Goal: Information Seeking & Learning: Learn about a topic

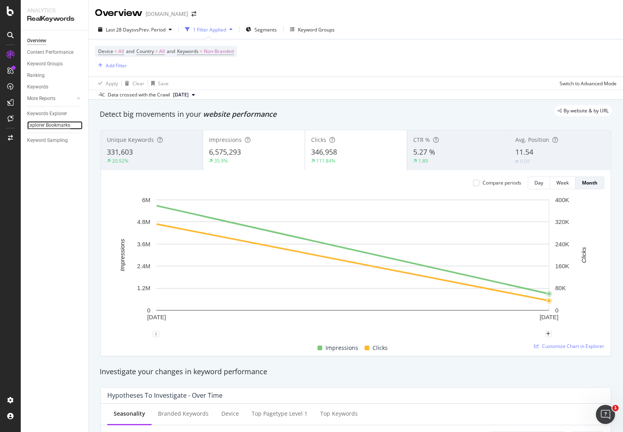
click at [53, 122] on div "Explorer Bookmarks" at bounding box center [48, 125] width 43 height 8
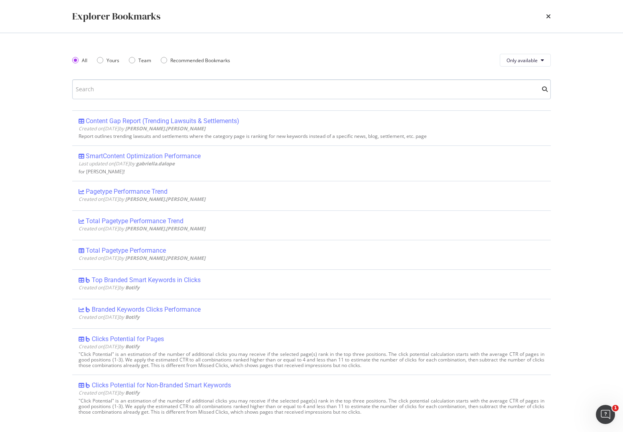
click at [176, 94] on input "modal" at bounding box center [311, 89] width 479 height 20
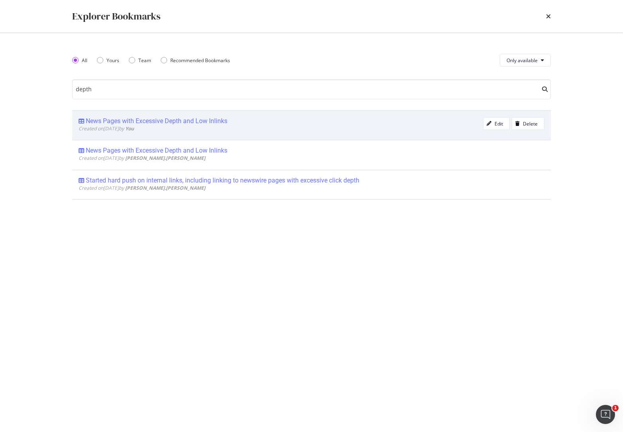
type input "depth"
click at [197, 120] on div "News Pages with Excessive Depth and Low Inlinks" at bounding box center [157, 121] width 142 height 8
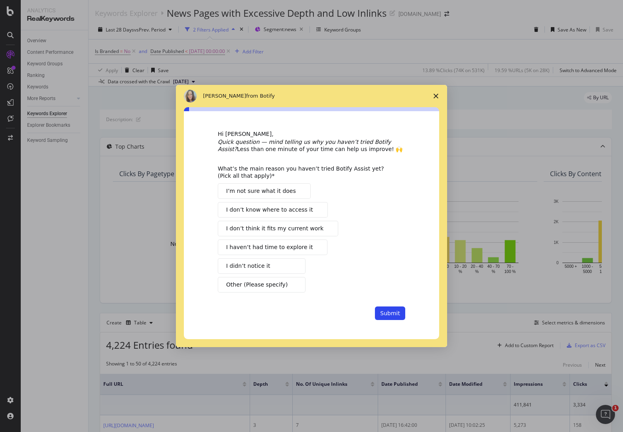
click at [297, 251] on span "I haven’t had time to explore it" at bounding box center [269, 247] width 87 height 8
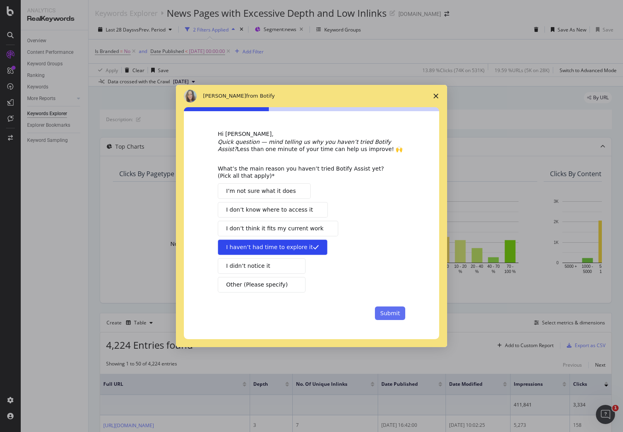
click at [398, 315] on button "Submit" at bounding box center [390, 314] width 30 height 14
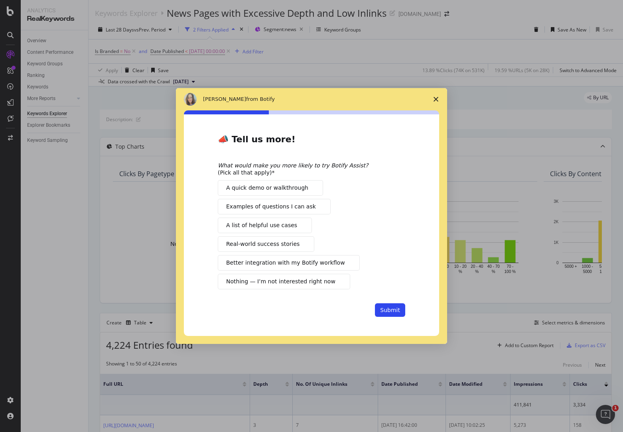
click at [437, 99] on icon "Close survey" at bounding box center [436, 99] width 5 height 5
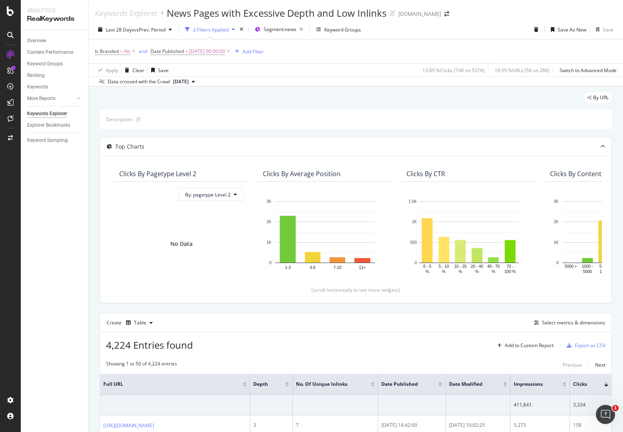
click at [404, 93] on div "By URL" at bounding box center [356, 101] width 512 height 18
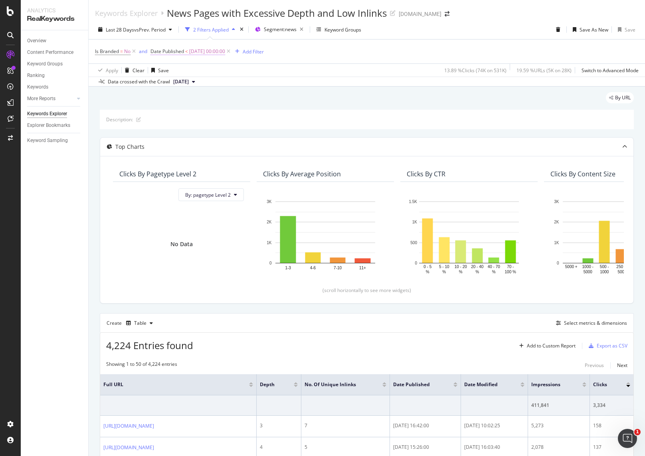
click at [196, 50] on span "[DATE] 00:00:00" at bounding box center [207, 51] width 36 height 11
click at [379, 80] on div "Data crossed with the Crawl [DATE]" at bounding box center [367, 82] width 556 height 10
click at [147, 29] on span "vs Prev. Period" at bounding box center [150, 29] width 32 height 7
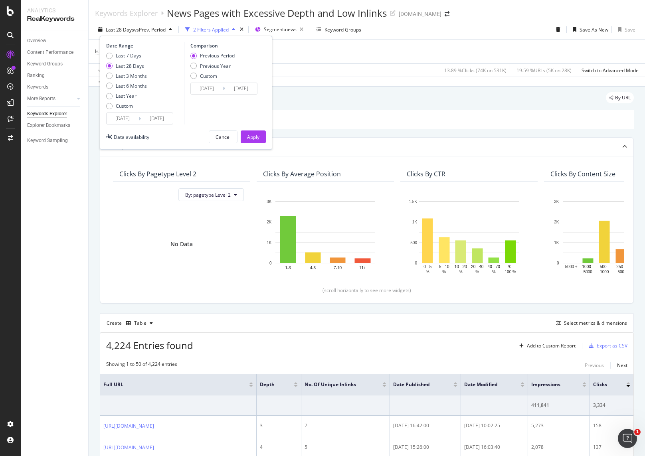
click at [352, 58] on div "Is Branded = No and Date Published < [DATE] 00:00:00 Add Filter" at bounding box center [366, 51] width 543 height 24
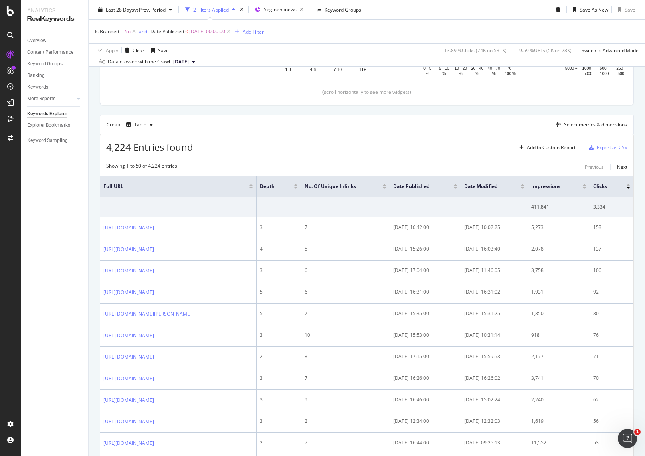
scroll to position [199, 0]
click at [370, 132] on div "Create Table Select metrics & dimensions" at bounding box center [367, 123] width 534 height 19
click at [376, 128] on div "Create Table Select metrics & dimensions" at bounding box center [367, 122] width 534 height 19
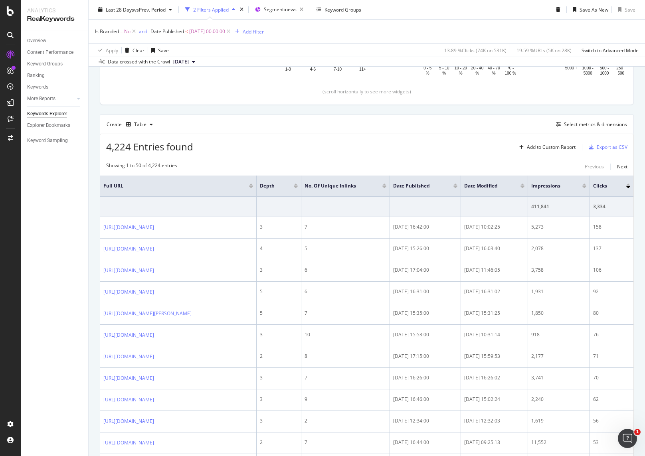
click at [370, 121] on div "Create Table Select metrics & dimensions" at bounding box center [367, 123] width 534 height 19
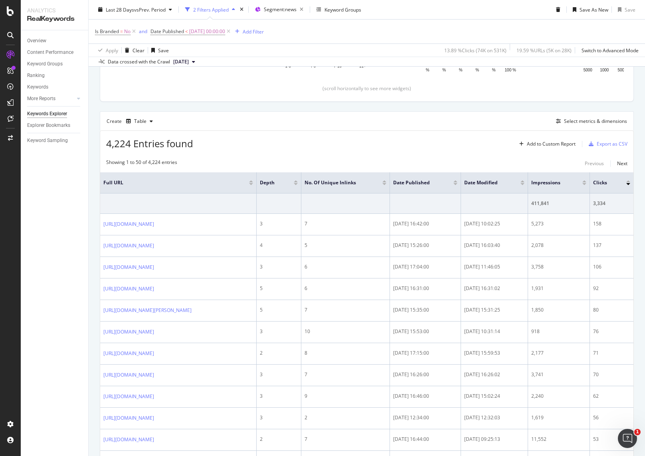
click at [363, 118] on div "Create Table Select metrics & dimensions" at bounding box center [367, 120] width 534 height 19
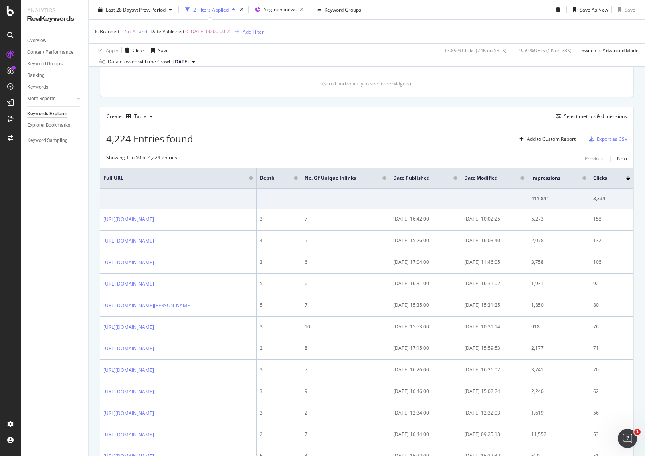
scroll to position [197, 0]
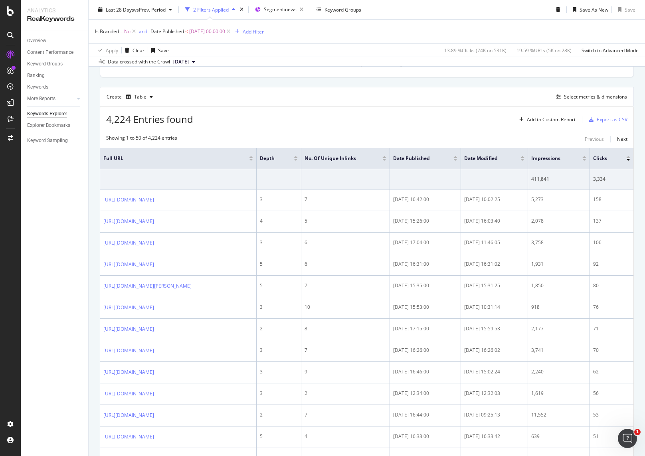
scroll to position [235, 0]
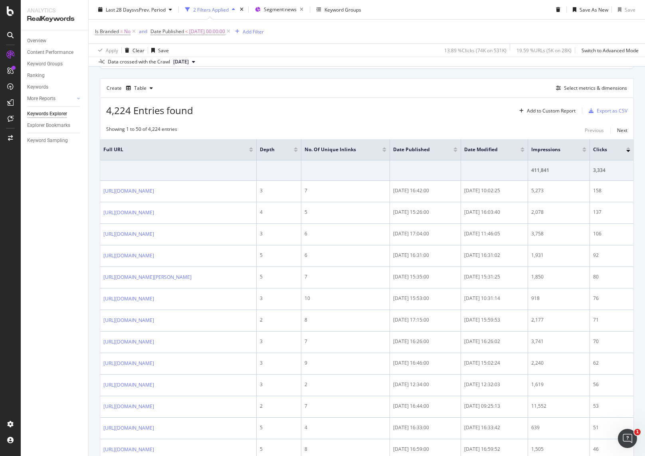
click at [346, 111] on div "4,224 Entries found Add to Custom Report Export as CSV" at bounding box center [366, 106] width 533 height 20
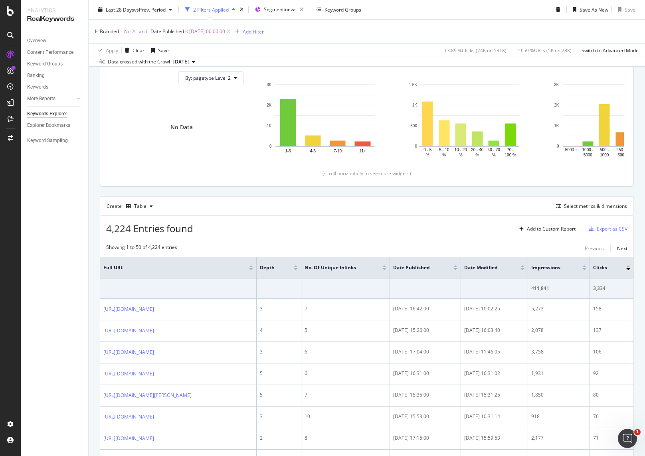
scroll to position [0, 0]
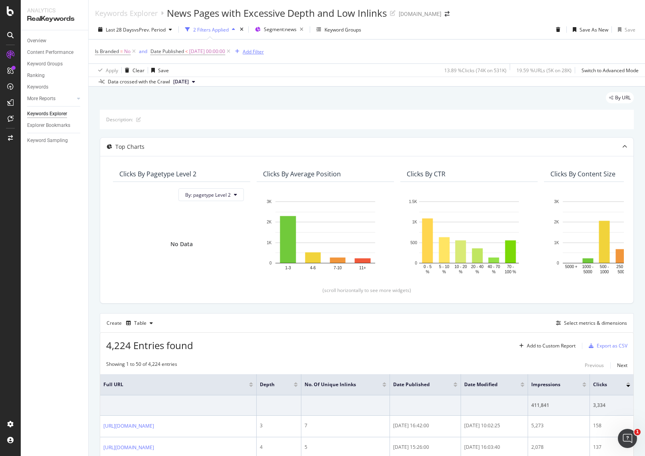
click at [262, 55] on div "Add Filter" at bounding box center [252, 51] width 21 height 7
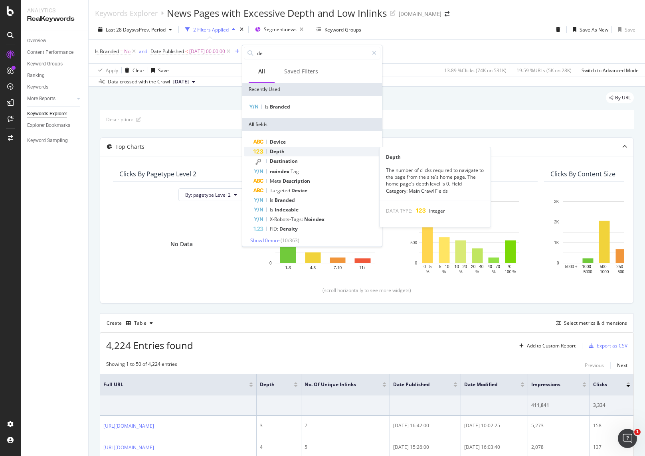
type input "de"
click at [279, 148] on div "Depth" at bounding box center [316, 152] width 127 height 10
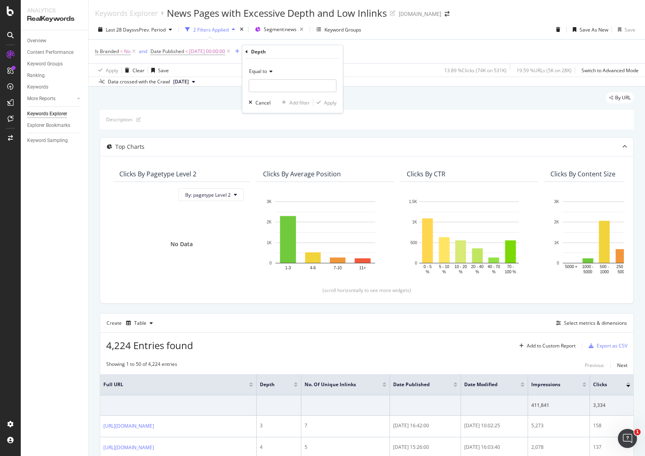
click at [271, 70] on icon at bounding box center [270, 71] width 6 height 5
click at [268, 126] on span "Greater than" at bounding box center [266, 129] width 29 height 7
click at [274, 71] on span "Greater than" at bounding box center [263, 71] width 29 height 7
click at [278, 137] on span "Greater than or equal to" at bounding box center [279, 139] width 54 height 7
click at [278, 87] on input "number" at bounding box center [292, 85] width 88 height 13
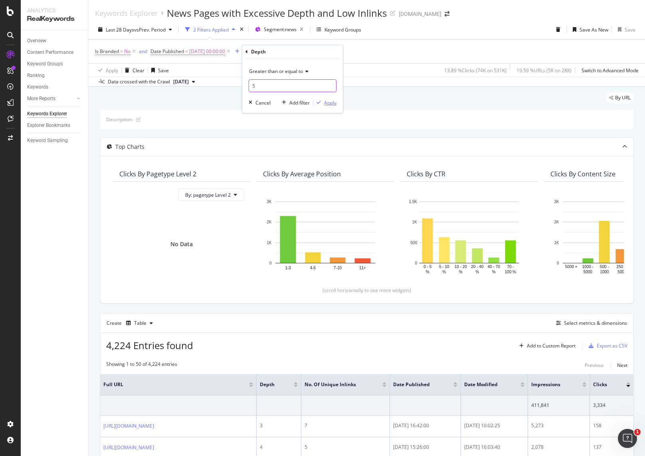
type input "5"
click at [329, 103] on div "Apply" at bounding box center [330, 102] width 12 height 7
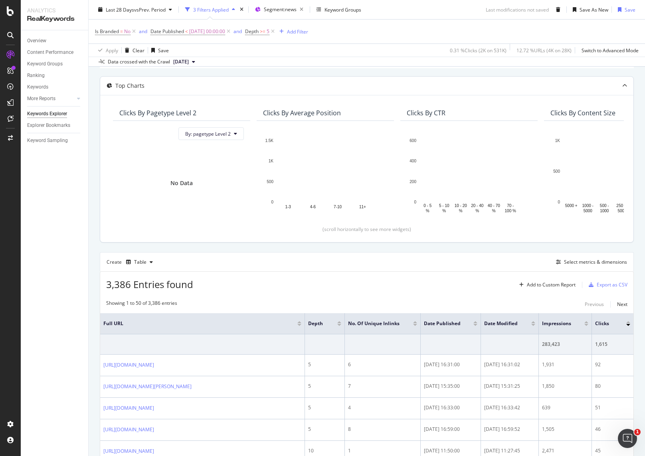
scroll to position [186, 0]
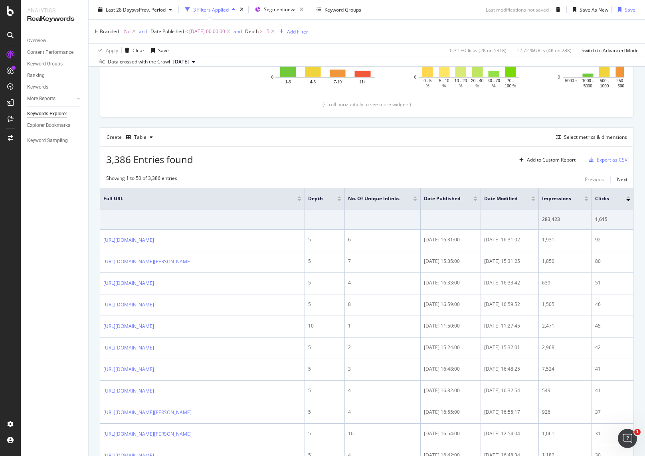
click at [587, 200] on div at bounding box center [586, 200] width 4 height 2
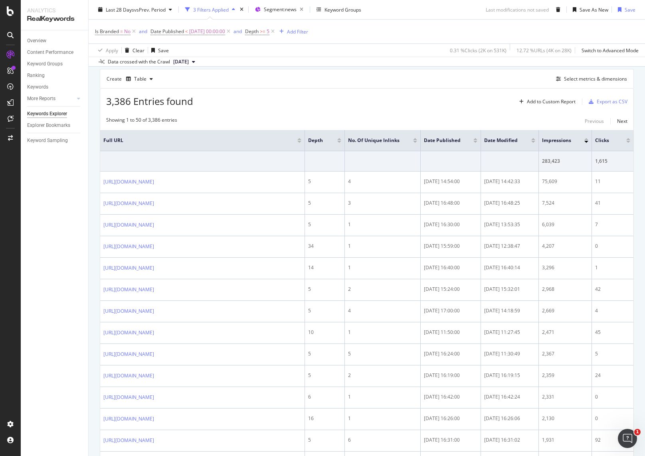
scroll to position [244, 0]
click at [593, 81] on div "Select metrics & dimensions" at bounding box center [595, 79] width 63 height 7
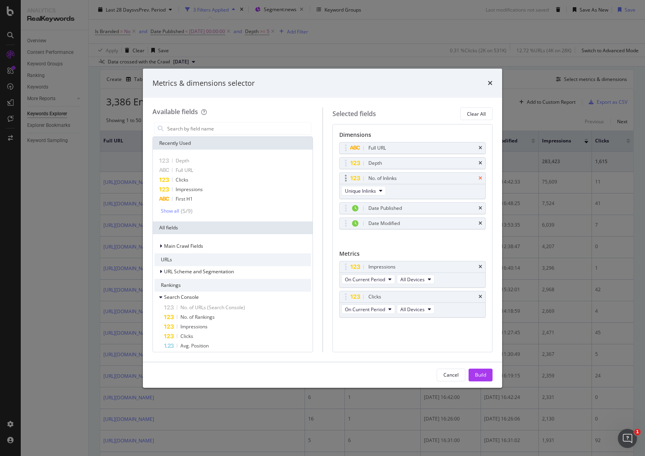
click at [480, 178] on icon "times" at bounding box center [480, 178] width 4 height 5
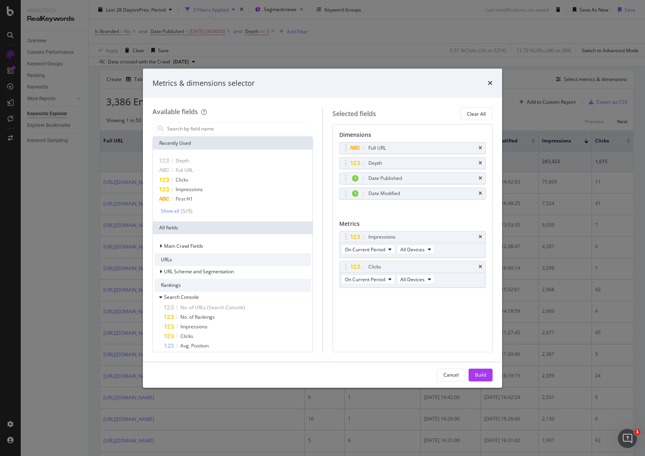
click at [480, 178] on icon "times" at bounding box center [480, 178] width 4 height 5
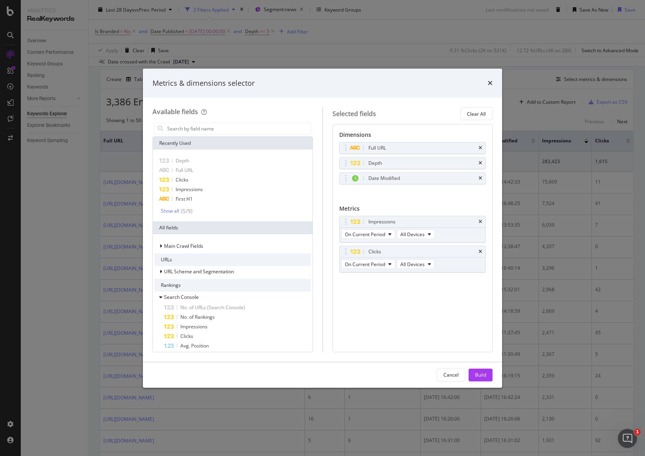
click at [480, 178] on icon "times" at bounding box center [480, 178] width 4 height 5
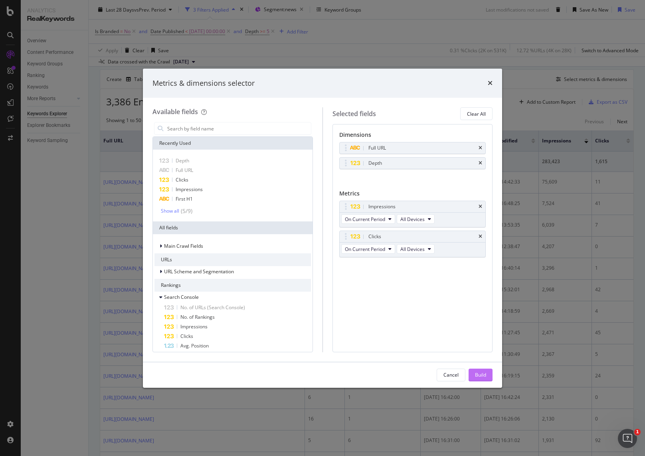
click at [482, 377] on div "Build" at bounding box center [480, 374] width 11 height 7
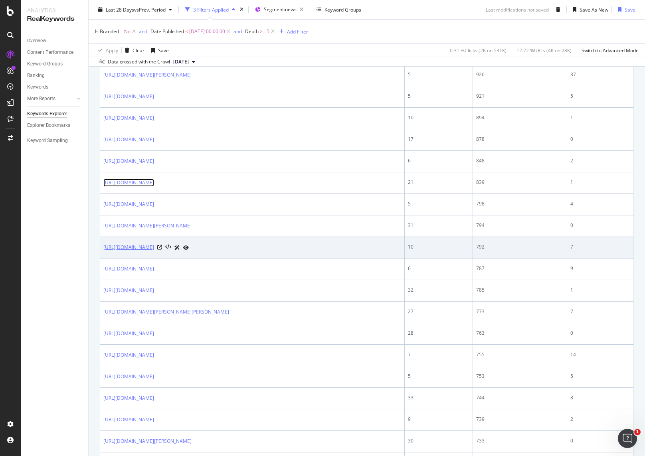
scroll to position [1020, 0]
